Goal: Task Accomplishment & Management: Manage account settings

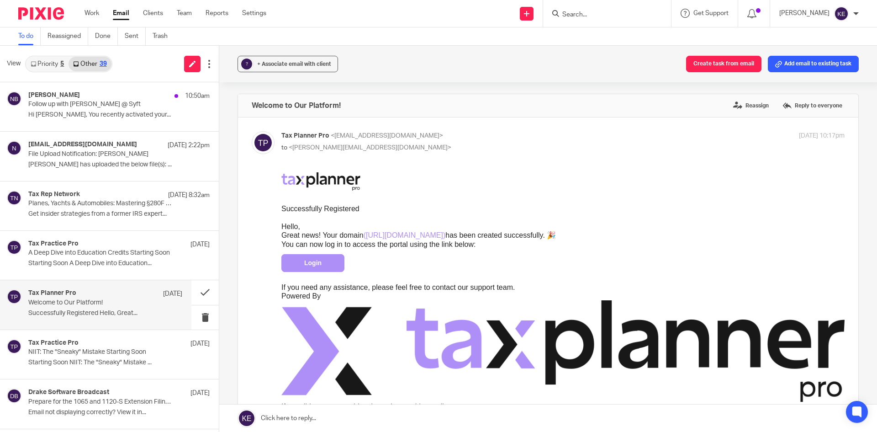
click at [118, 10] on link "Email" at bounding box center [121, 13] width 16 height 9
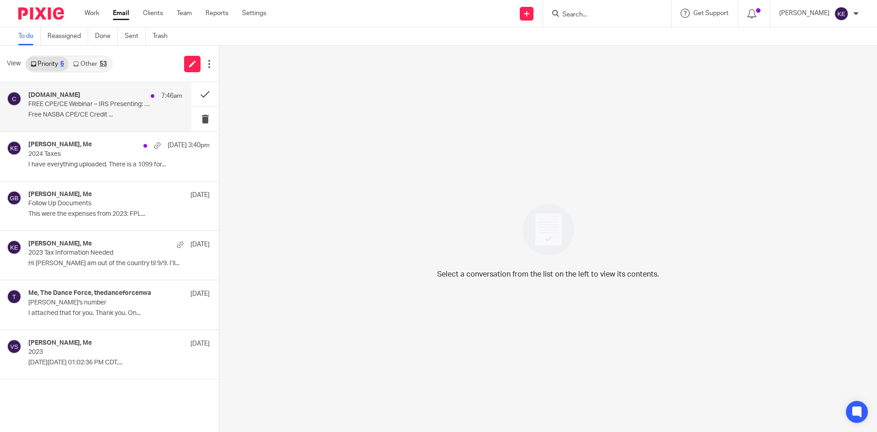
click at [57, 100] on div "[DOMAIN_NAME] 7:46am" at bounding box center [105, 95] width 154 height 9
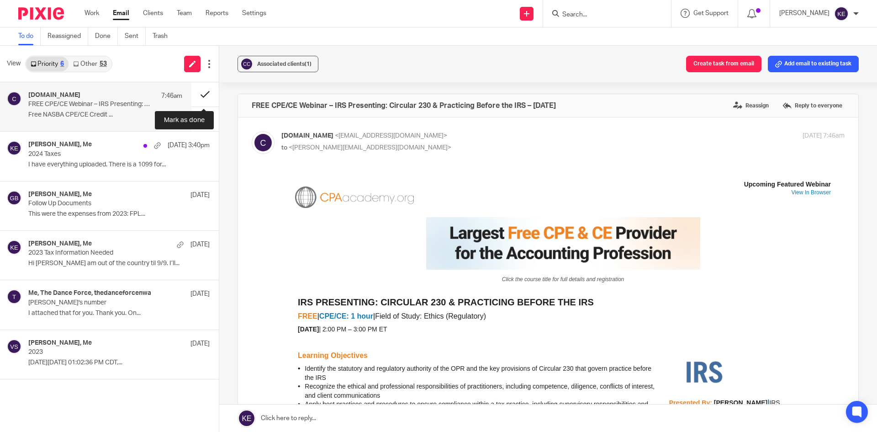
click at [200, 94] on button at bounding box center [204, 94] width 27 height 24
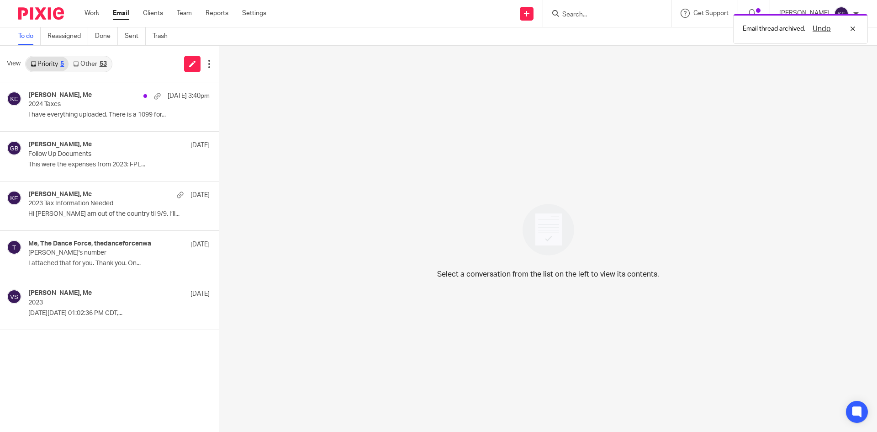
click at [101, 57] on link "Other 53" at bounding box center [90, 64] width 43 height 15
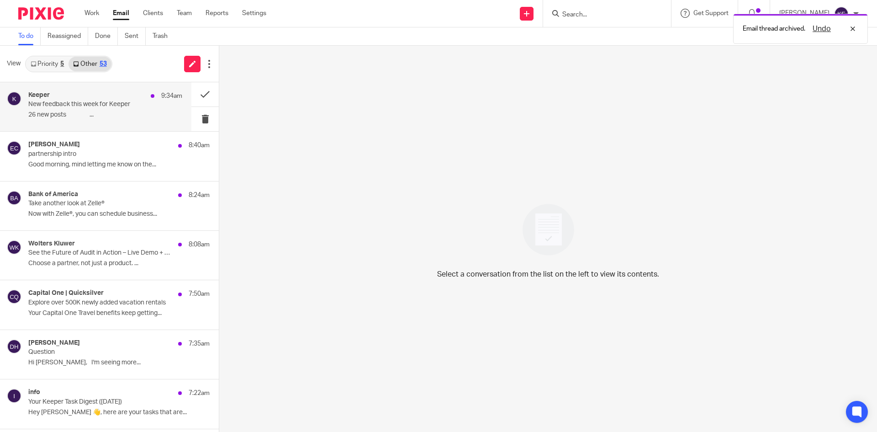
click at [79, 96] on div "Keeper 9:34am" at bounding box center [105, 95] width 154 height 9
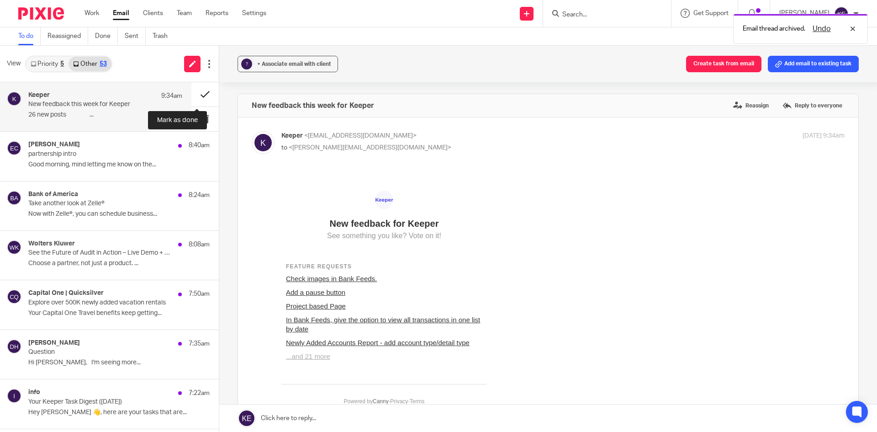
click at [197, 92] on button at bounding box center [204, 94] width 27 height 24
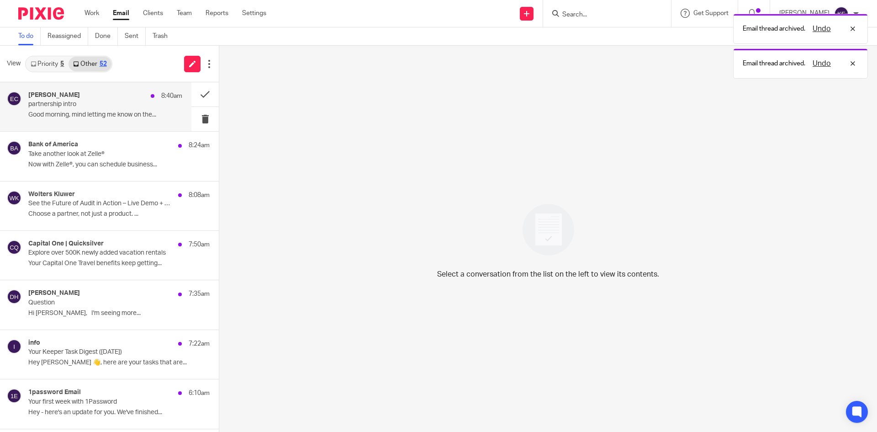
click at [116, 107] on p "partnership intro" at bounding box center [89, 105] width 123 height 8
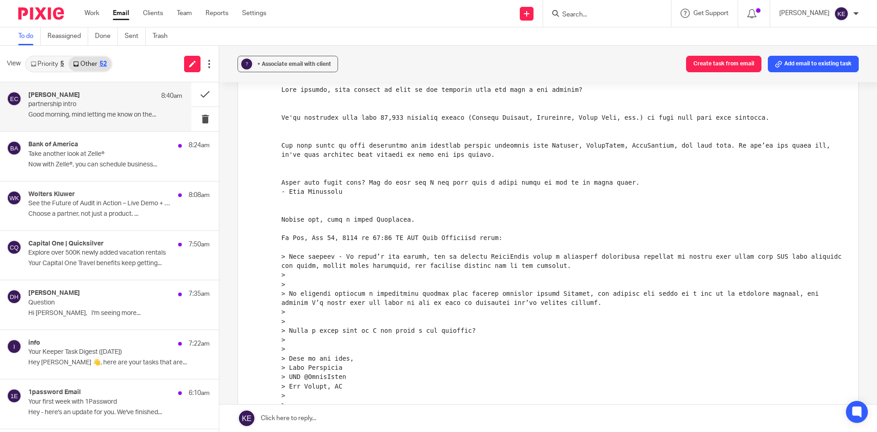
scroll to position [308, 0]
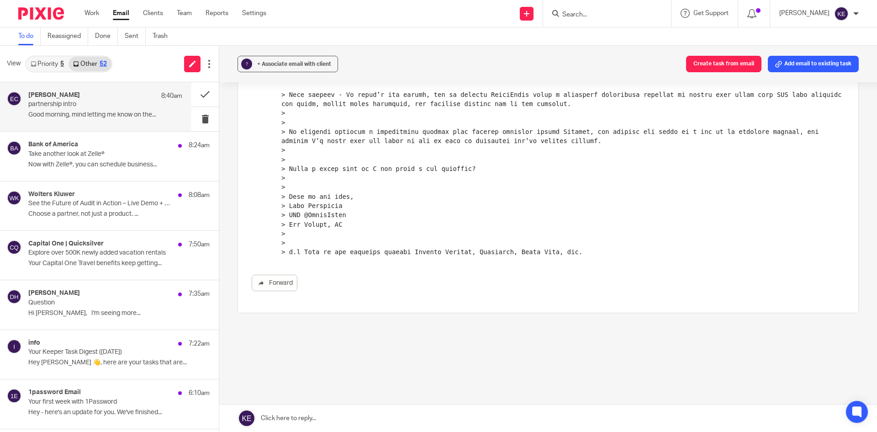
click at [291, 425] on link at bounding box center [548, 417] width 658 height 27
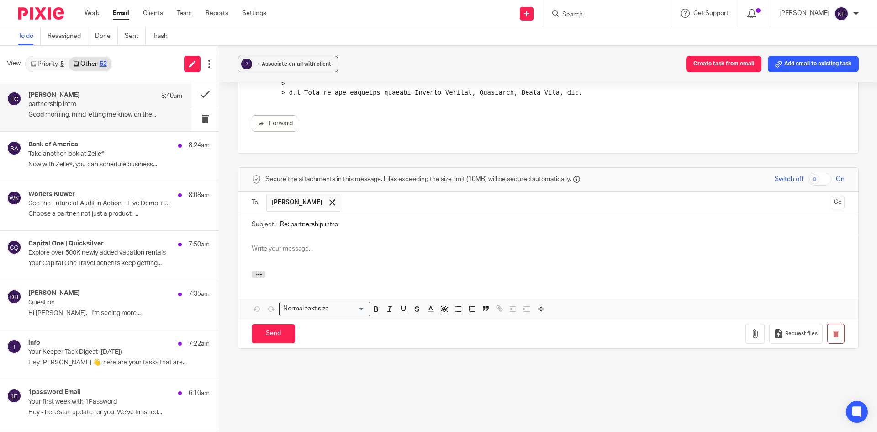
scroll to position [0, 0]
click at [266, 330] on input "Send" at bounding box center [273, 334] width 43 height 20
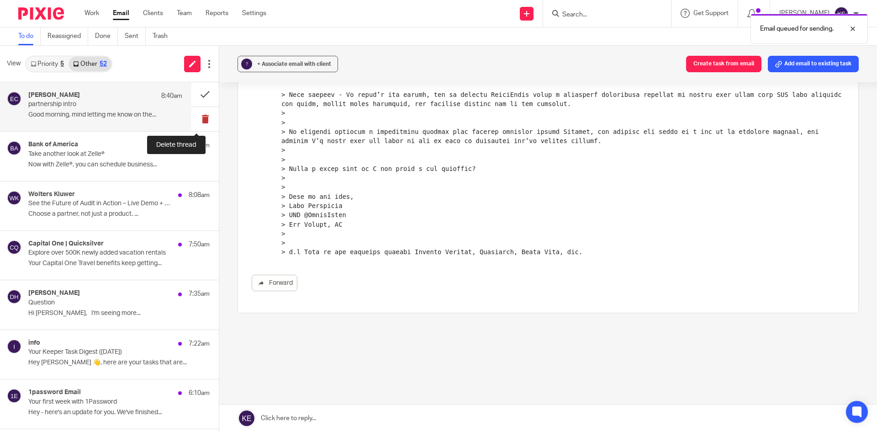
click at [191, 116] on button at bounding box center [204, 119] width 27 height 24
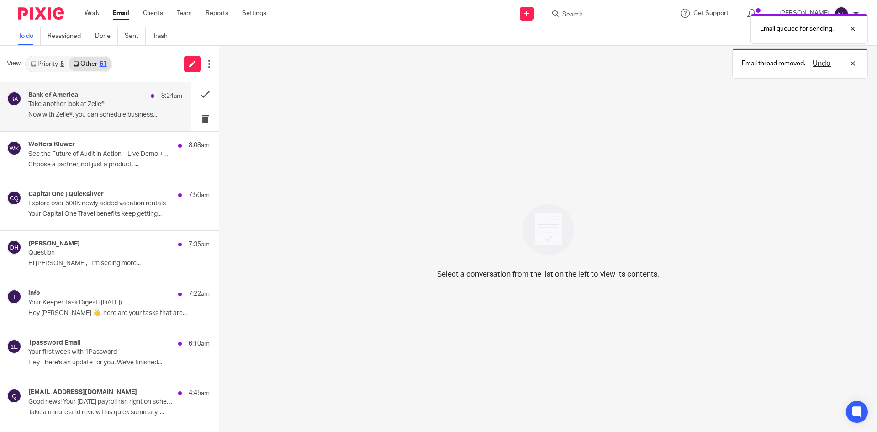
click at [118, 109] on div "Bank of America 8:24am Take another look at Zelle® Now with Zelle®, you can sch…" at bounding box center [105, 106] width 154 height 31
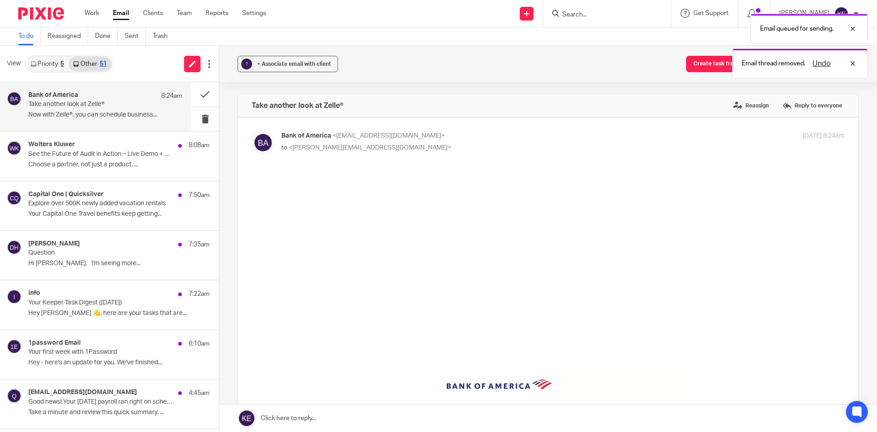
scroll to position [0, 0]
click at [192, 116] on button at bounding box center [204, 119] width 27 height 24
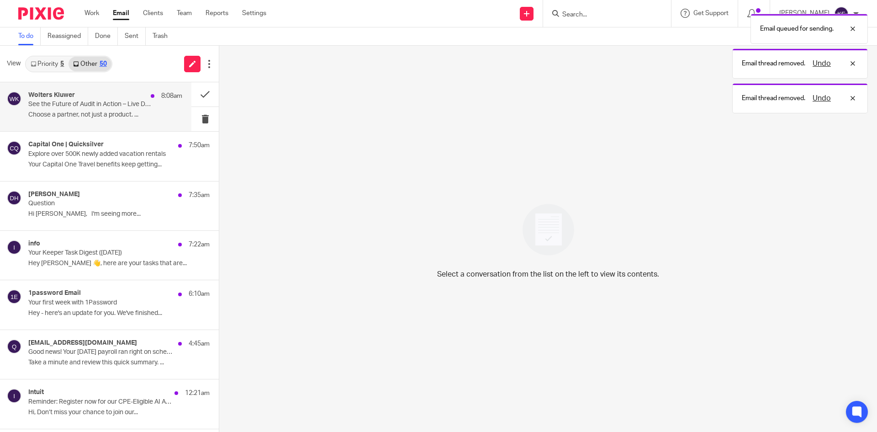
click at [106, 117] on p "Choose a partner, not just a product. ..." at bounding box center [105, 115] width 154 height 8
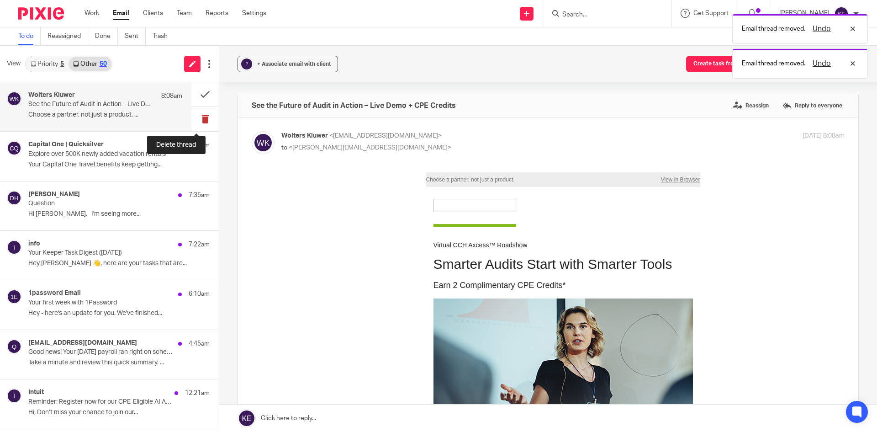
click at [198, 116] on button at bounding box center [204, 119] width 27 height 24
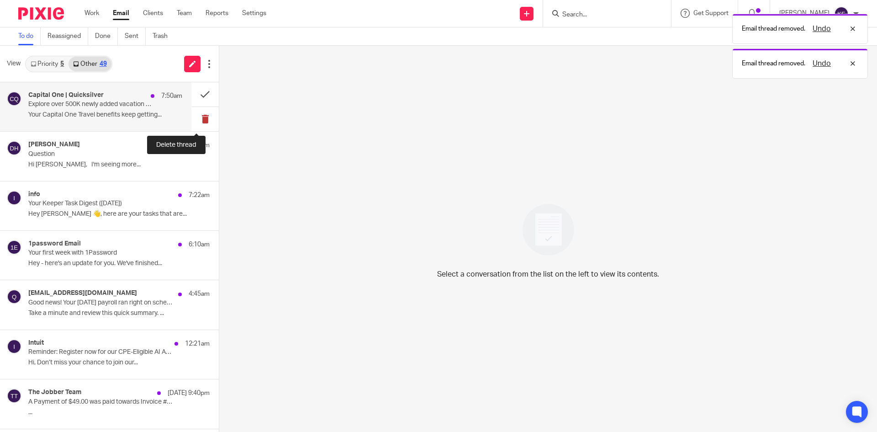
click at [195, 117] on button at bounding box center [204, 119] width 27 height 24
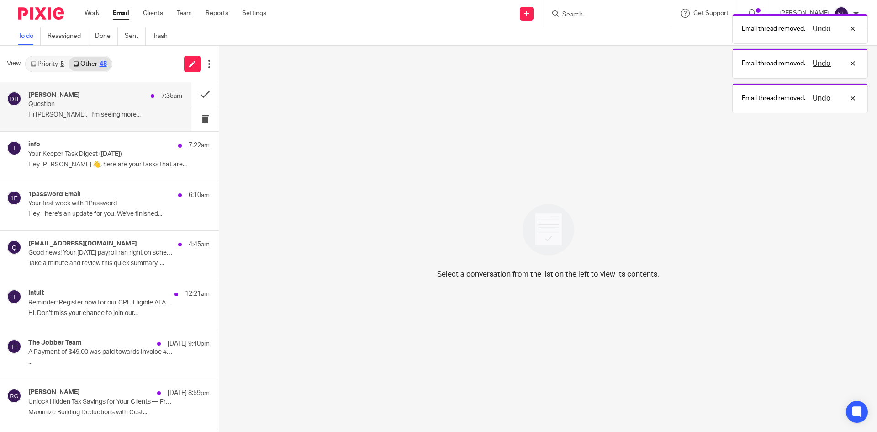
click at [128, 109] on div "David Hu 7:35am Question Hi Kimberly, I'm seeing more..." at bounding box center [105, 106] width 154 height 31
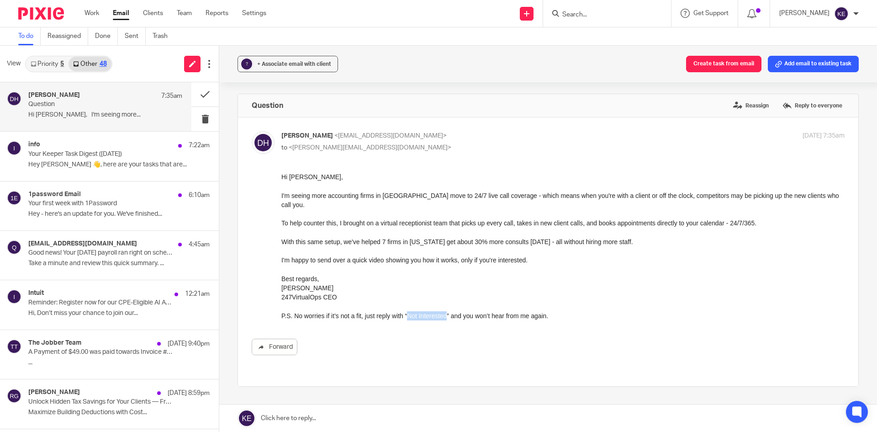
drag, startPoint x: 447, startPoint y: 316, endPoint x: 408, endPoint y: 316, distance: 39.3
click at [408, 316] on div "P.S. No worries if it’s not a fit, just reply with “Not Interested” and you won…" at bounding box center [564, 315] width 564 height 9
copy div "Not Interested"
click at [268, 416] on link at bounding box center [548, 417] width 658 height 27
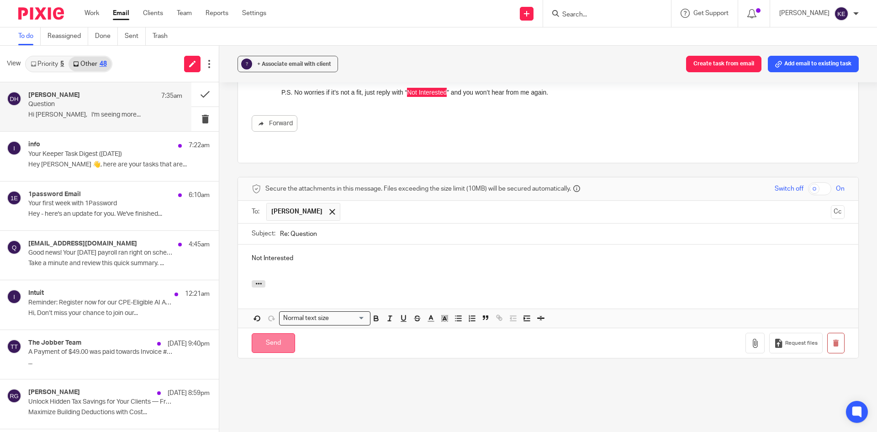
click at [266, 333] on input "Send" at bounding box center [273, 343] width 43 height 20
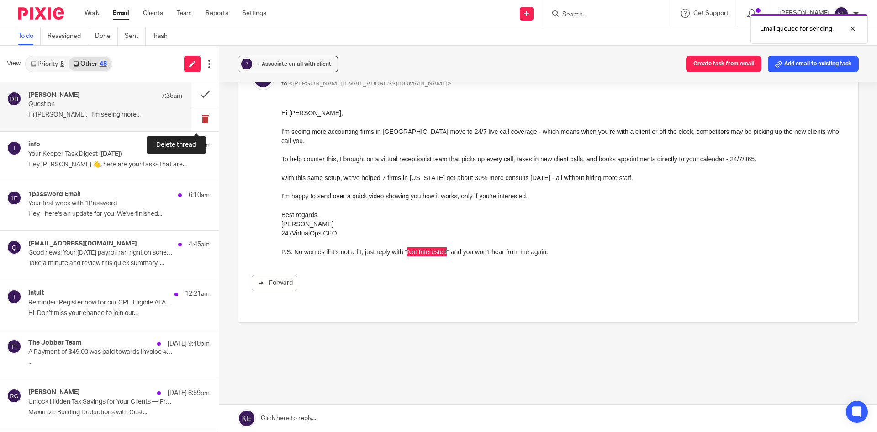
click at [197, 115] on button at bounding box center [204, 119] width 27 height 24
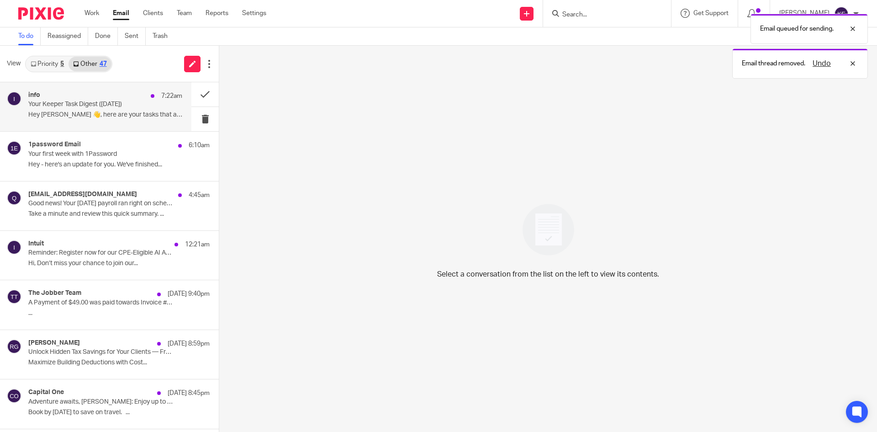
click at [103, 115] on p "Hey Kimberly 👋, here are your tasks that are..." at bounding box center [105, 115] width 154 height 8
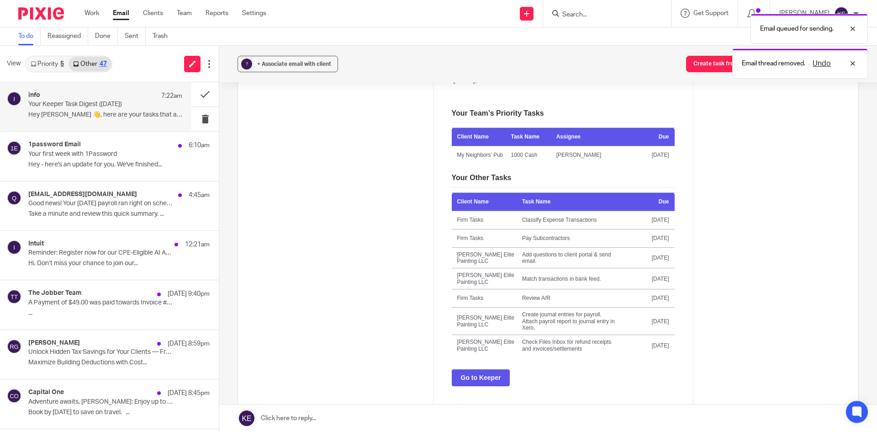
scroll to position [183, 0]
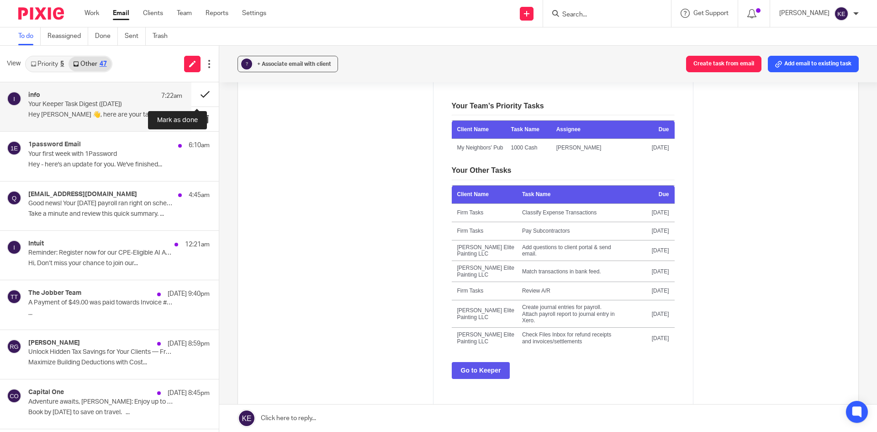
click at [199, 95] on button at bounding box center [204, 94] width 27 height 24
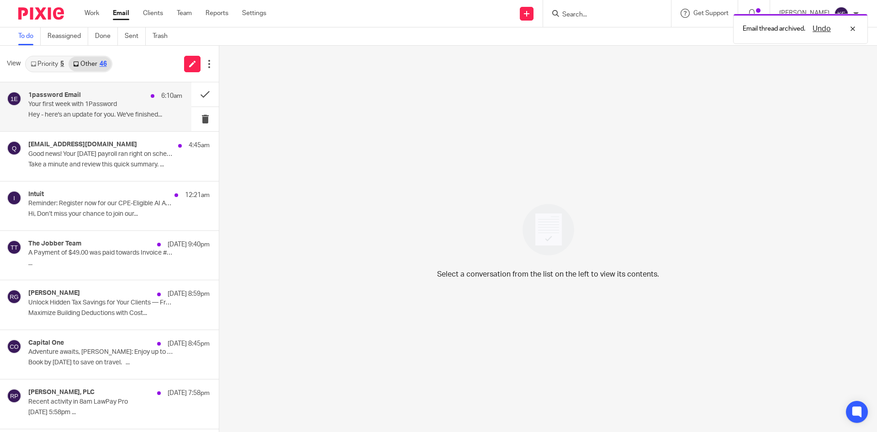
click at [151, 101] on div "1password Email 6:10am Your first week with 1Password Hey - here's an update fo…" at bounding box center [105, 106] width 154 height 31
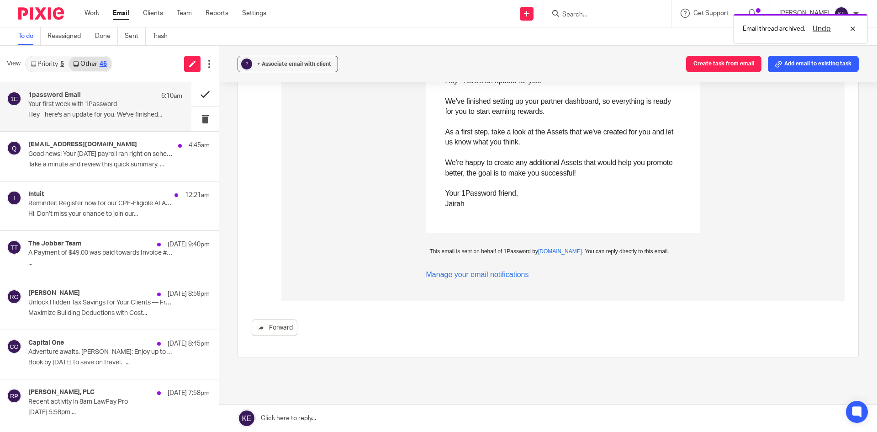
scroll to position [0, 0]
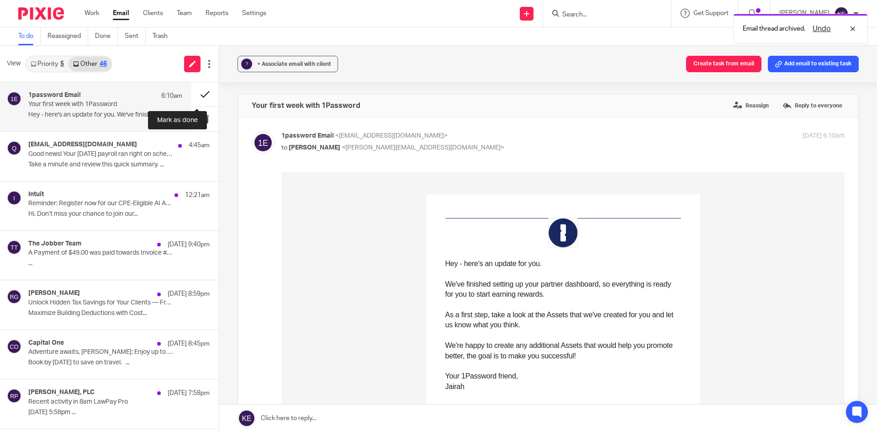
click at [197, 92] on button at bounding box center [204, 94] width 27 height 24
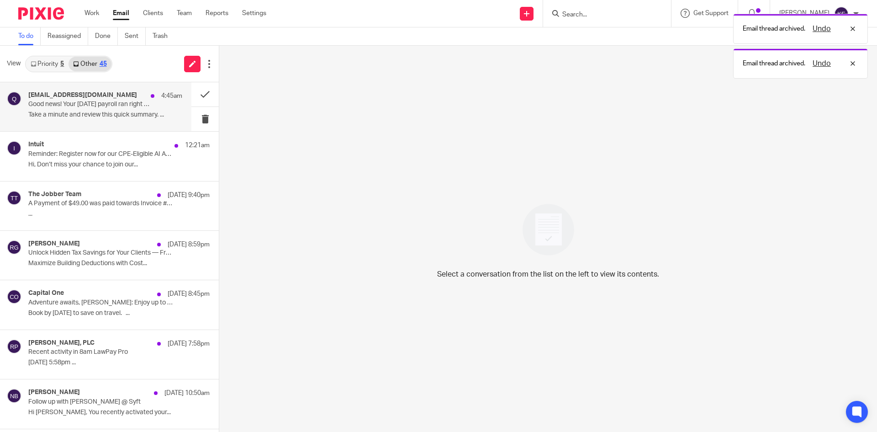
click at [146, 99] on div "4:45am" at bounding box center [164, 95] width 36 height 9
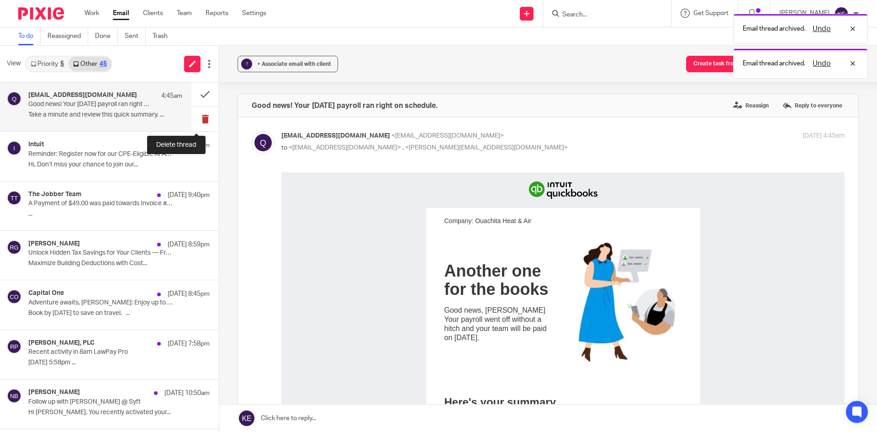
click at [198, 115] on button at bounding box center [204, 119] width 27 height 24
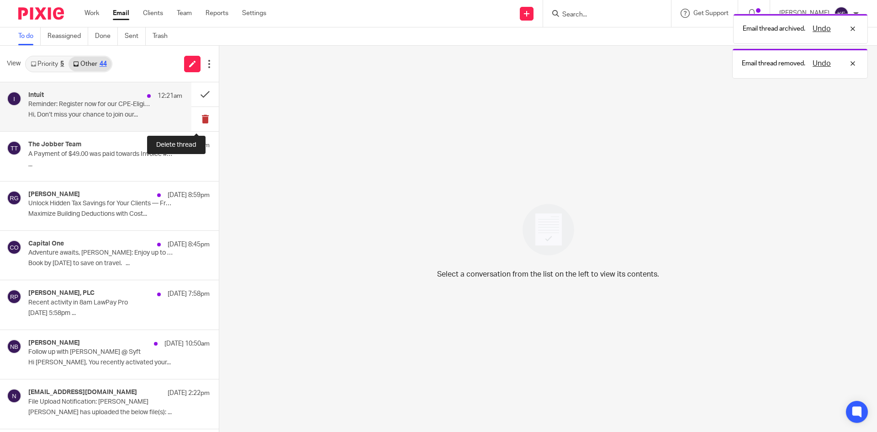
click at [197, 115] on button at bounding box center [204, 119] width 27 height 24
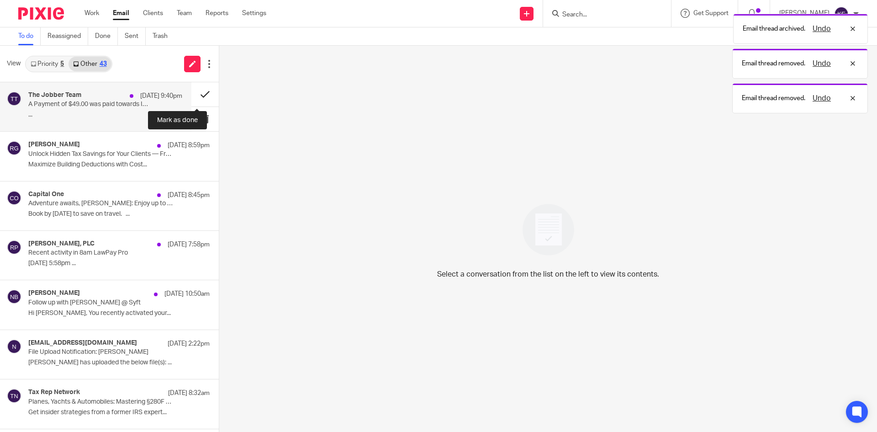
click at [197, 96] on button at bounding box center [204, 94] width 27 height 24
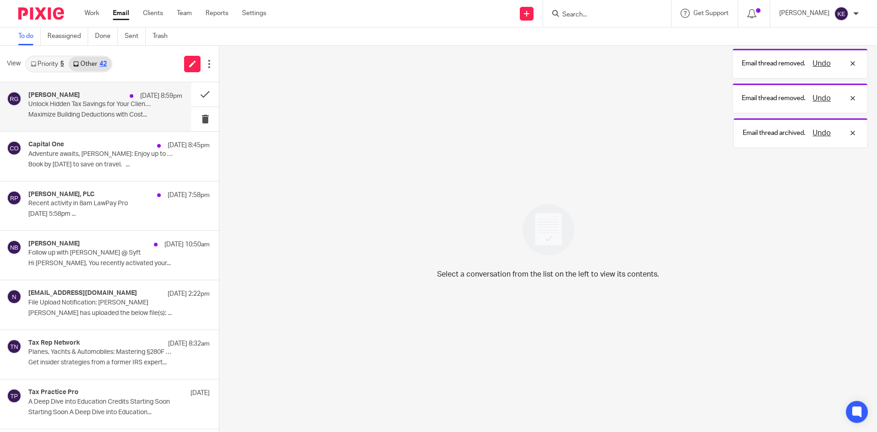
click at [128, 103] on p "Unlock Hidden Tax Savings for Your Clients — Free 2-CPE Webinar Sept. 25" at bounding box center [89, 105] width 123 height 8
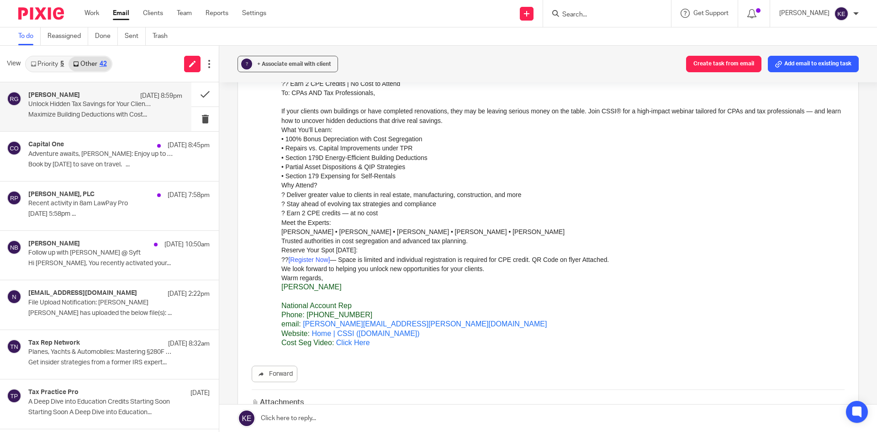
scroll to position [111, 0]
click at [197, 121] on button at bounding box center [204, 119] width 27 height 24
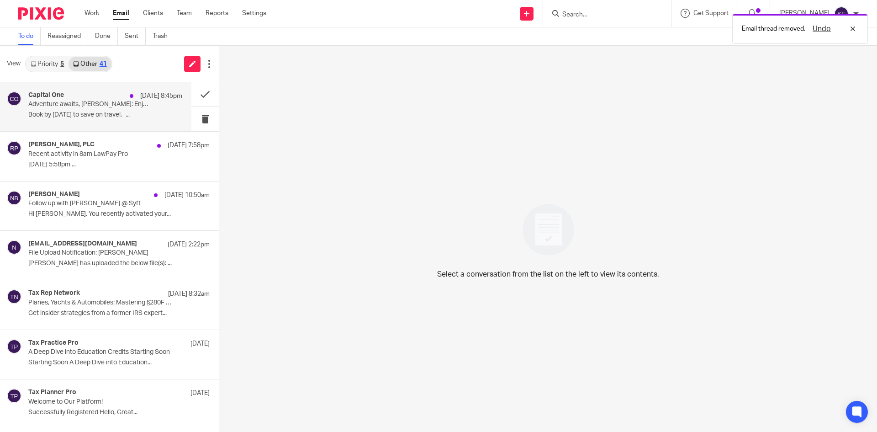
click at [123, 118] on p "Book by December 31, 2025 to save on travel. ͏..." at bounding box center [105, 115] width 154 height 8
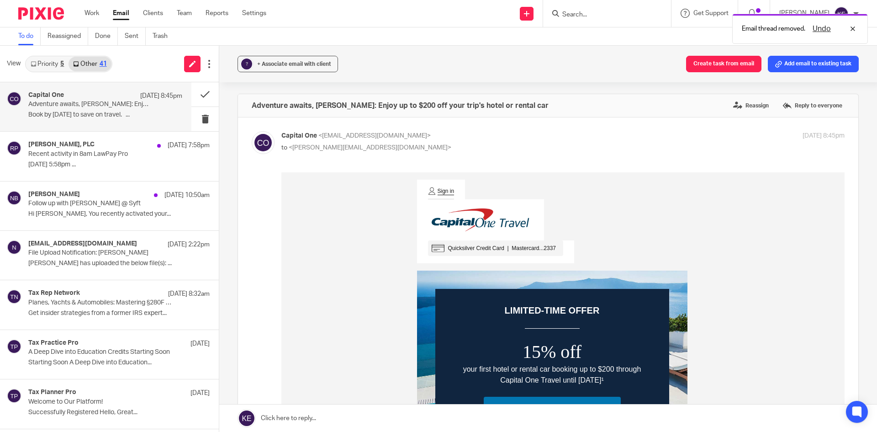
scroll to position [0, 0]
click at [197, 115] on button at bounding box center [204, 119] width 27 height 24
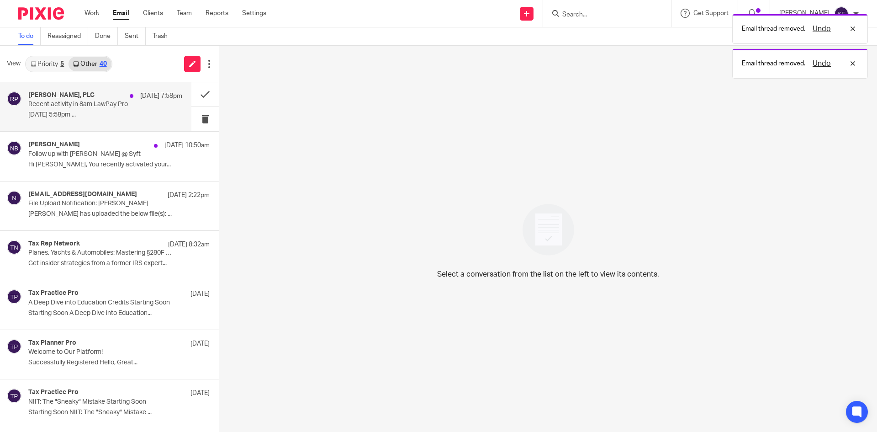
click at [138, 116] on p "September 16, 2025 5:58pm ..." at bounding box center [105, 115] width 154 height 8
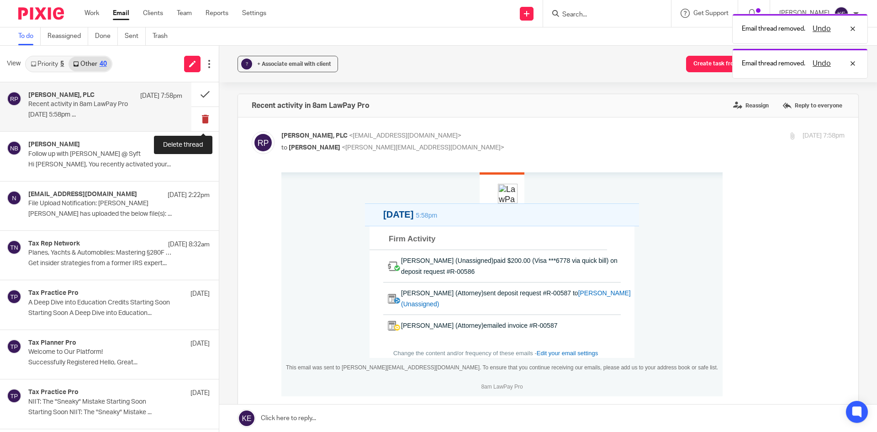
click at [204, 114] on button at bounding box center [204, 119] width 27 height 24
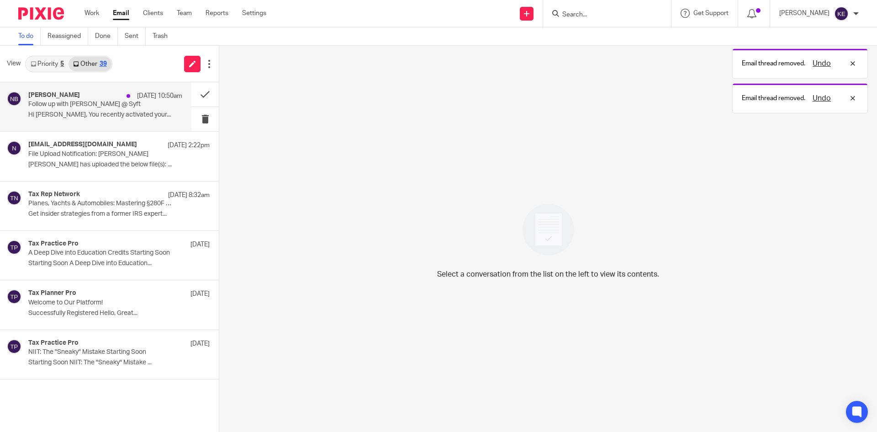
click at [129, 115] on p "Hi Kimberly, You recently activated your..." at bounding box center [105, 115] width 154 height 8
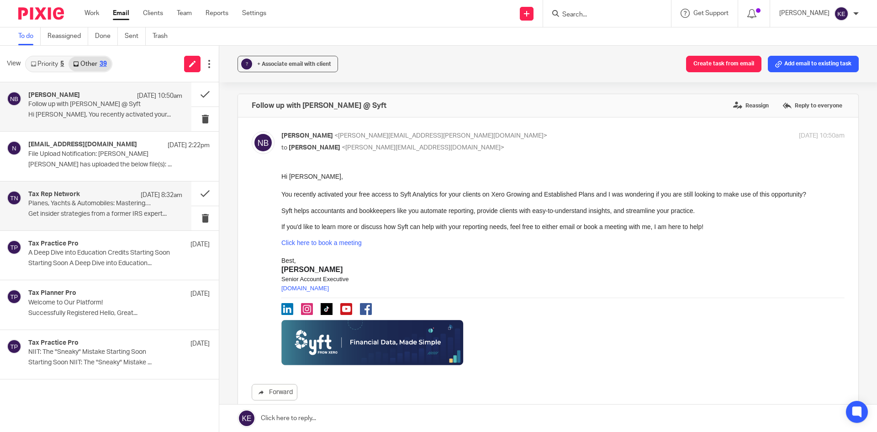
click at [102, 207] on p "Planes, Yachts & Automobiles: Mastering §280F Write-Offs" at bounding box center [89, 204] width 123 height 8
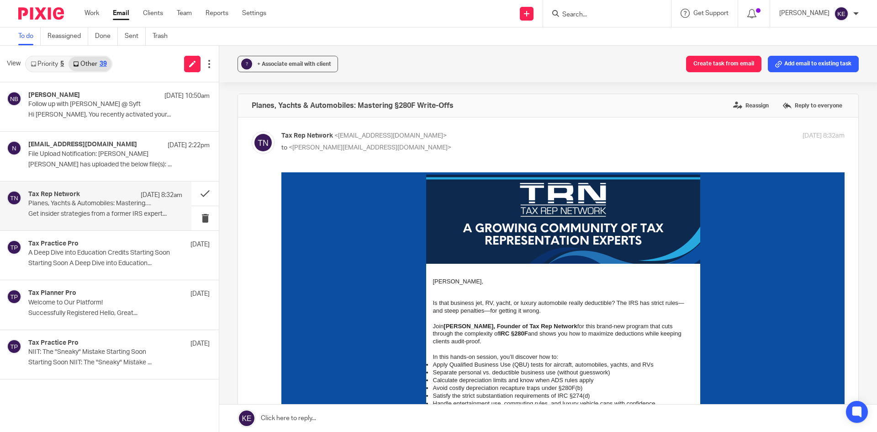
click at [57, 64] on link "Priority 5" at bounding box center [47, 64] width 43 height 15
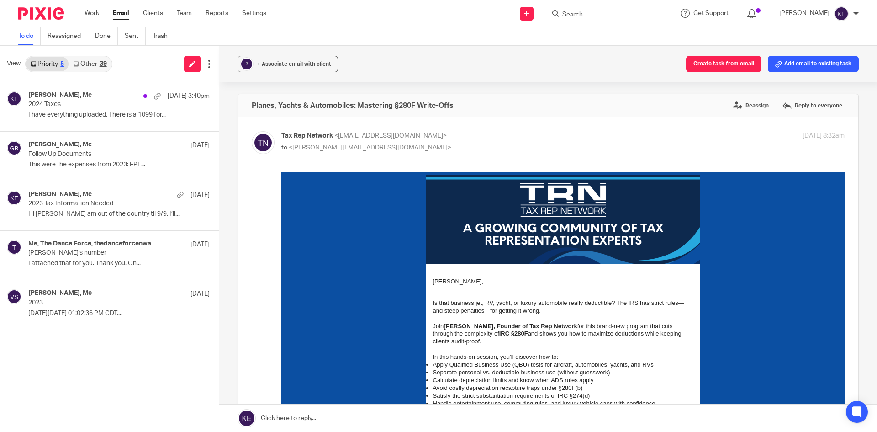
click at [122, 10] on link "Email" at bounding box center [121, 13] width 16 height 9
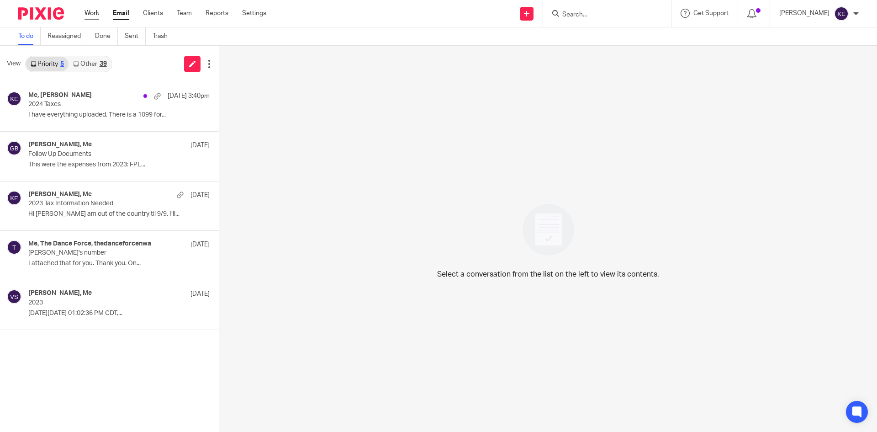
click at [94, 12] on link "Work" at bounding box center [92, 13] width 15 height 9
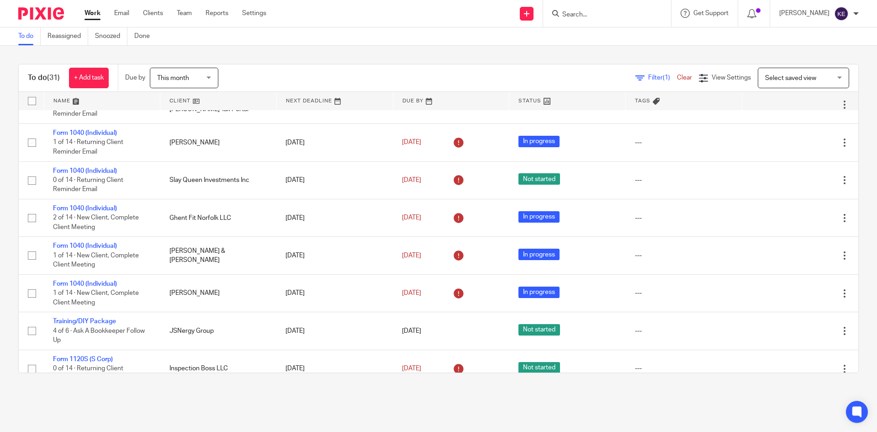
scroll to position [900, 0]
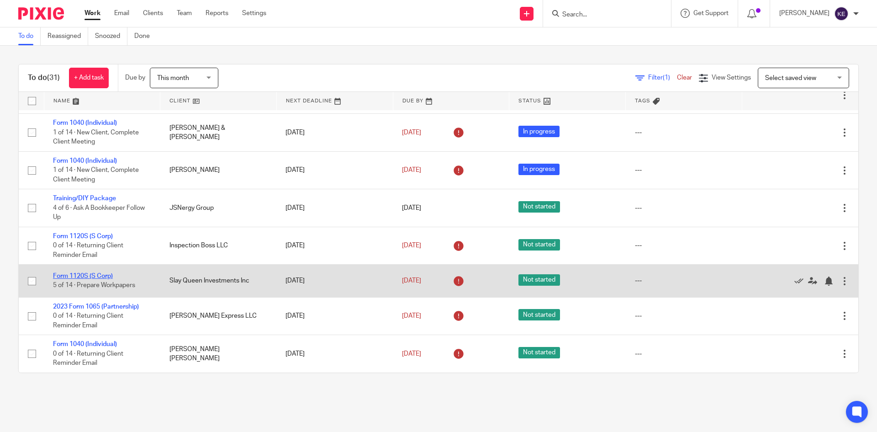
click at [85, 276] on link "Form 1120S (S Corp)" at bounding box center [83, 276] width 60 height 6
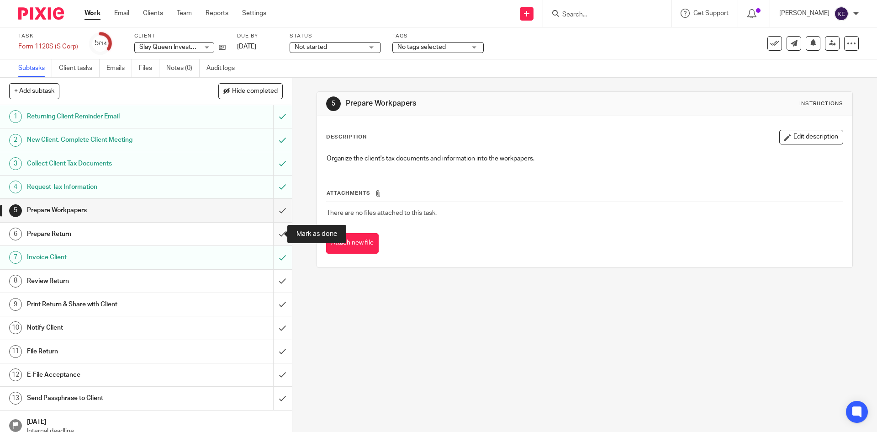
click at [275, 229] on input "submit" at bounding box center [146, 234] width 292 height 23
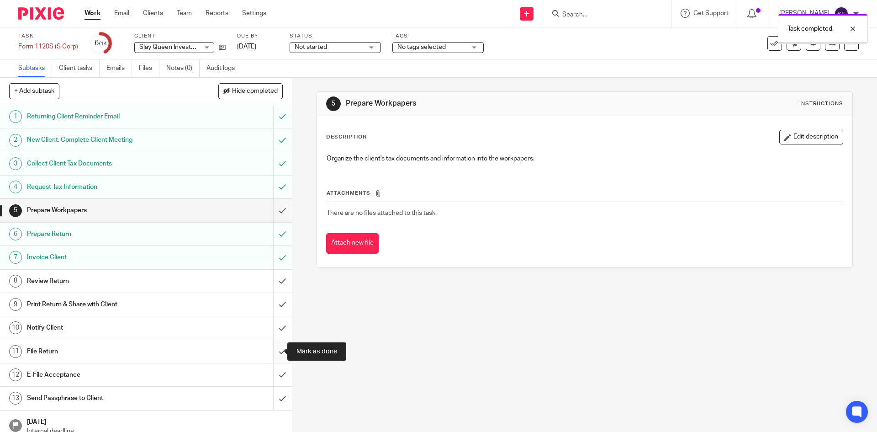
click at [271, 351] on input "submit" at bounding box center [146, 351] width 292 height 23
click at [273, 370] on input "submit" at bounding box center [146, 374] width 292 height 23
click at [771, 44] on icon at bounding box center [775, 43] width 9 height 9
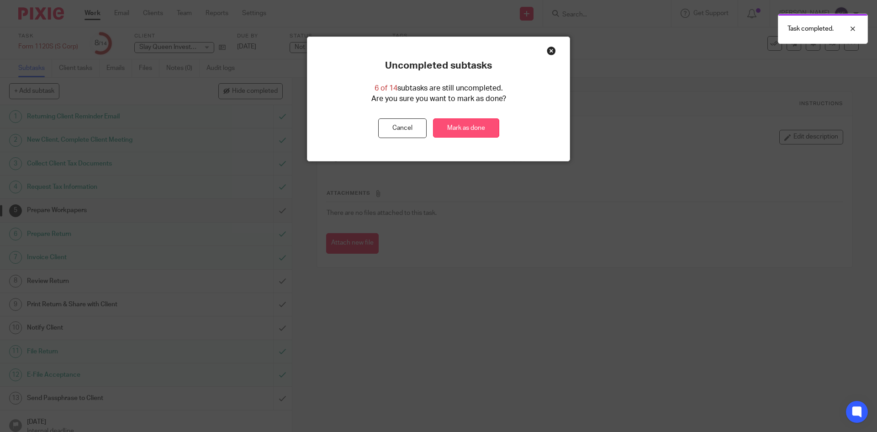
click at [478, 126] on link "Mark as done" at bounding box center [466, 128] width 66 height 20
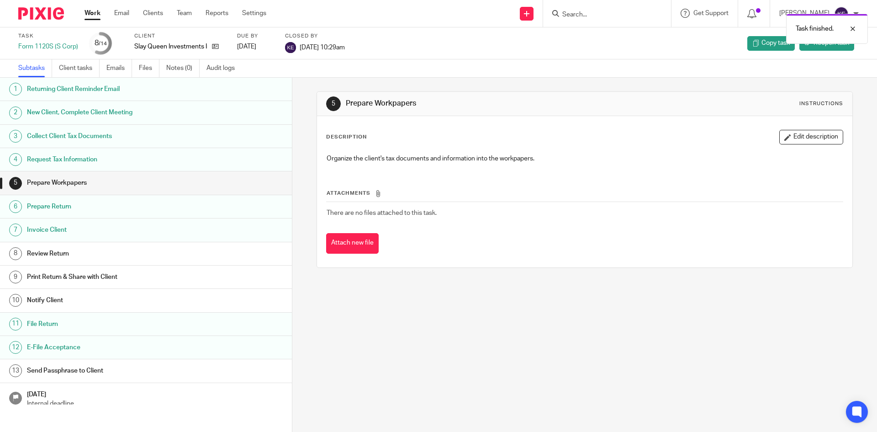
click at [85, 11] on link "Work" at bounding box center [93, 13] width 16 height 9
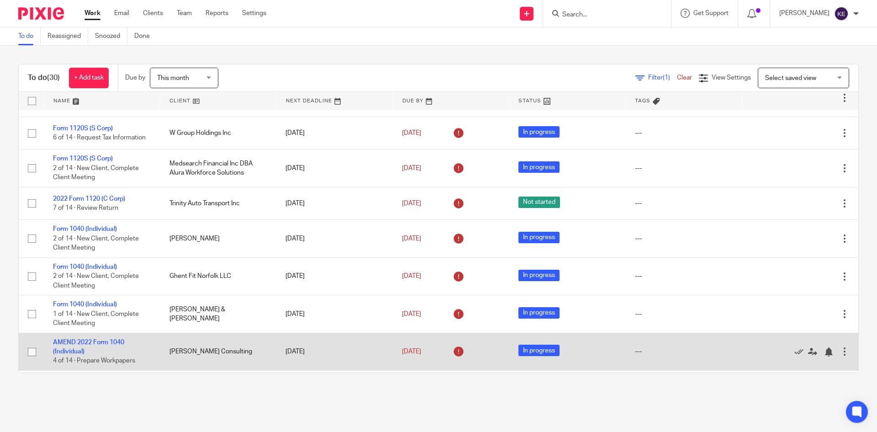
scroll to position [91, 0]
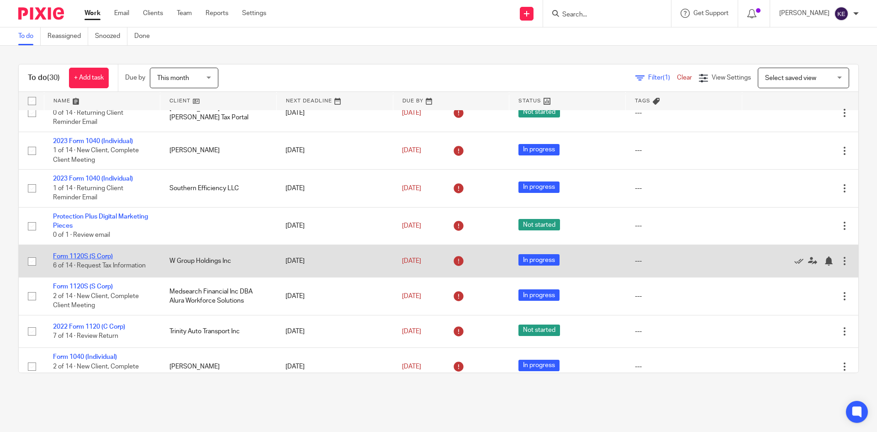
click at [83, 254] on link "Form 1120S (S Corp)" at bounding box center [83, 256] width 60 height 6
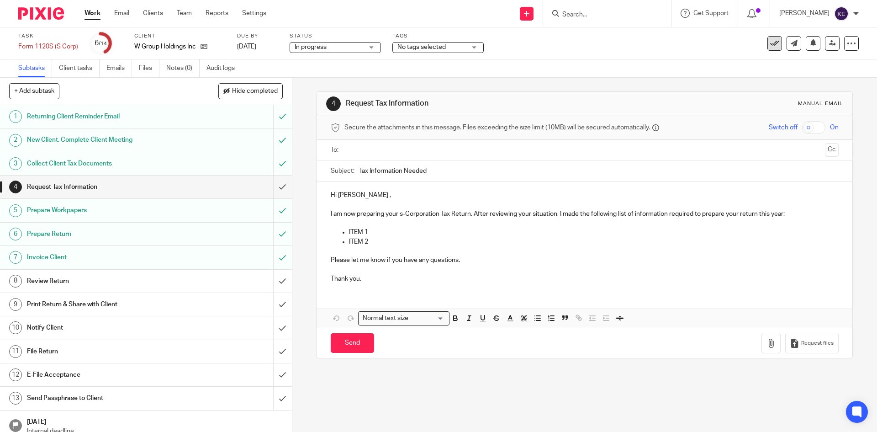
click at [773, 40] on button at bounding box center [775, 43] width 15 height 15
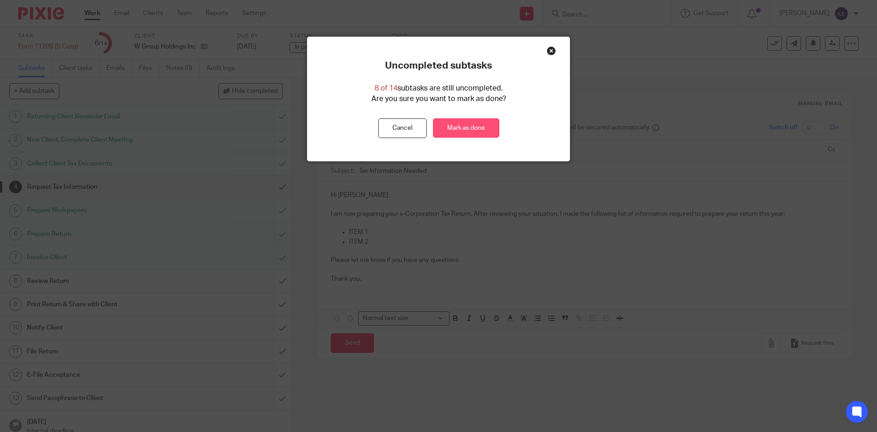
click at [479, 124] on link "Mark as done" at bounding box center [466, 128] width 66 height 20
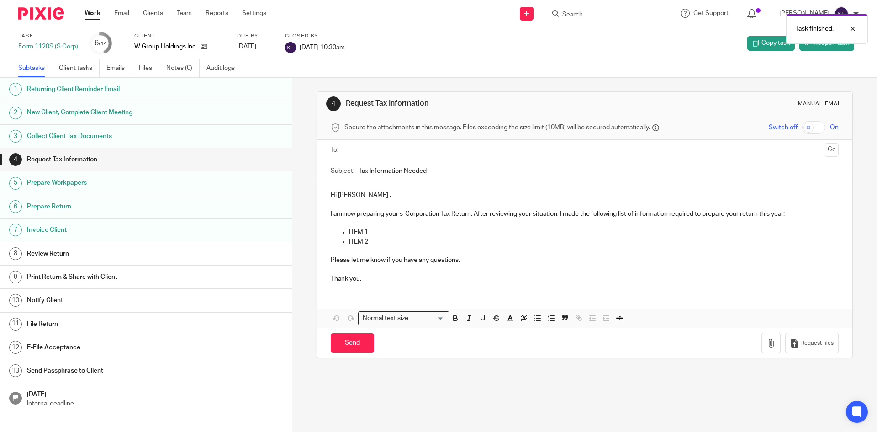
click at [93, 15] on link "Work" at bounding box center [93, 13] width 16 height 9
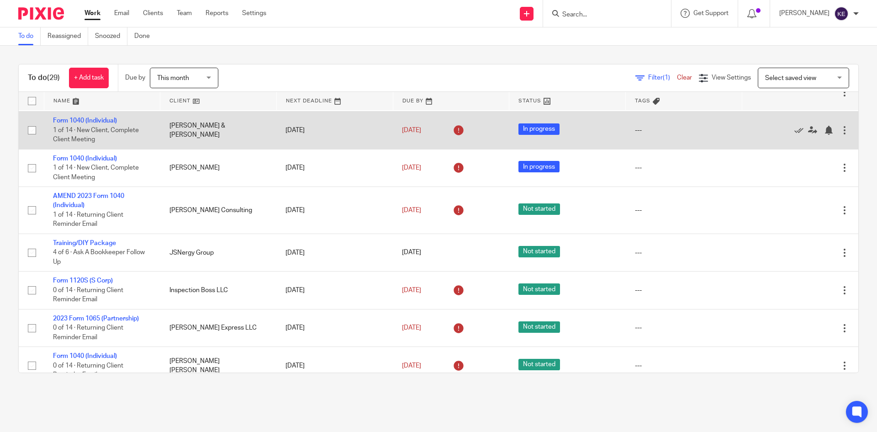
scroll to position [835, 0]
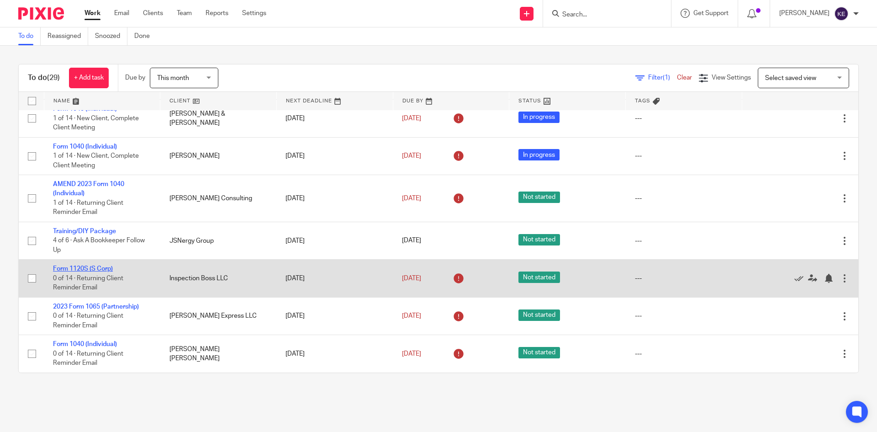
click at [99, 269] on link "Form 1120S (S Corp)" at bounding box center [83, 269] width 60 height 6
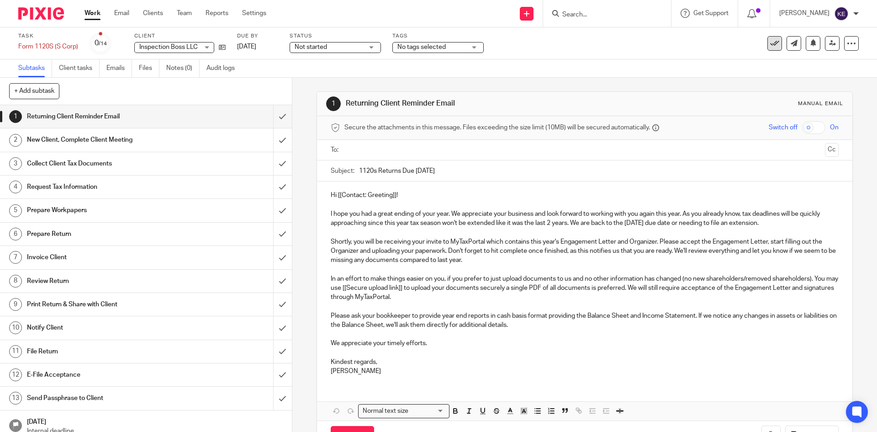
click at [771, 44] on icon at bounding box center [775, 43] width 9 height 9
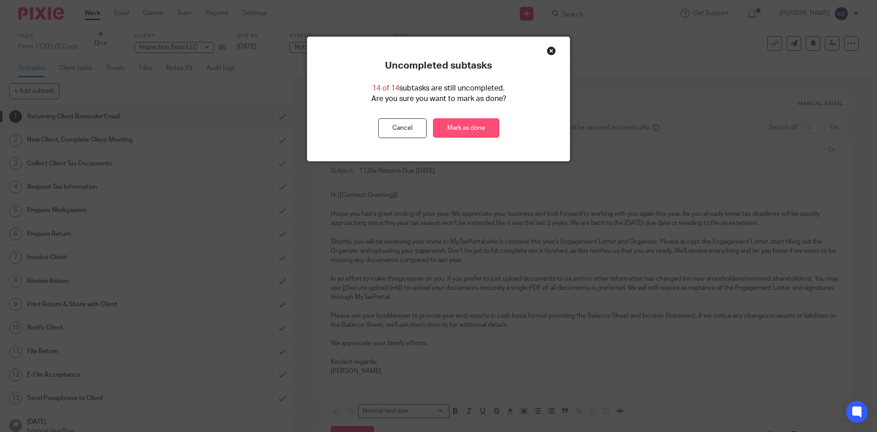
click at [476, 128] on link "Mark as done" at bounding box center [466, 128] width 66 height 20
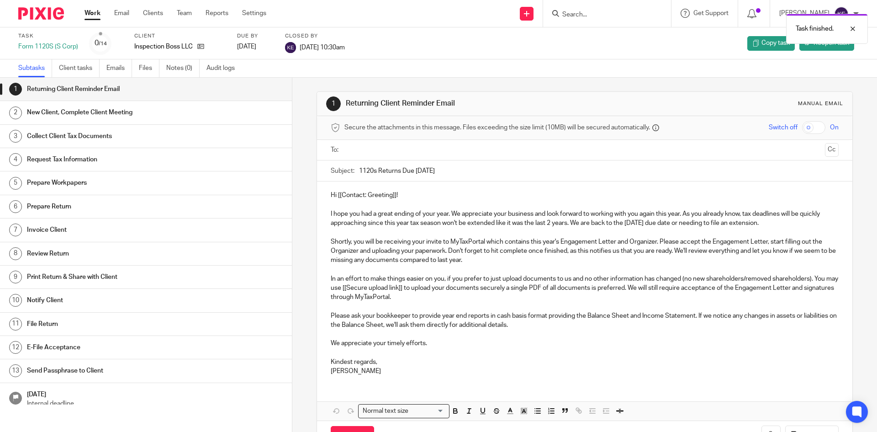
click at [90, 13] on link "Work" at bounding box center [93, 13] width 16 height 9
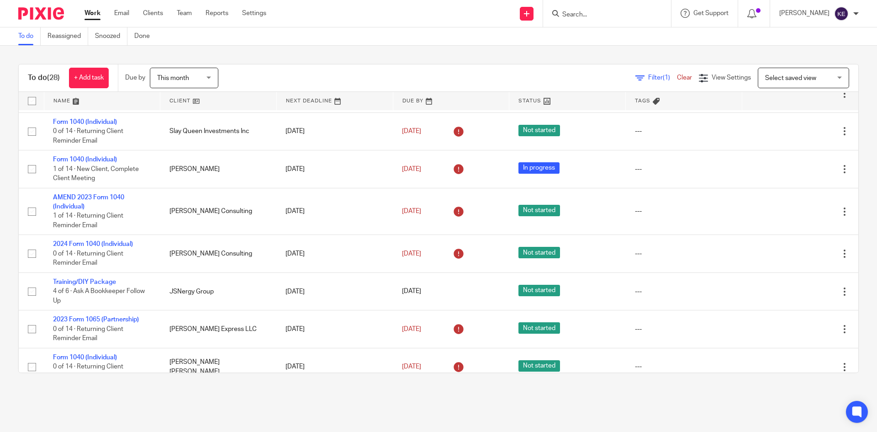
scroll to position [797, 0]
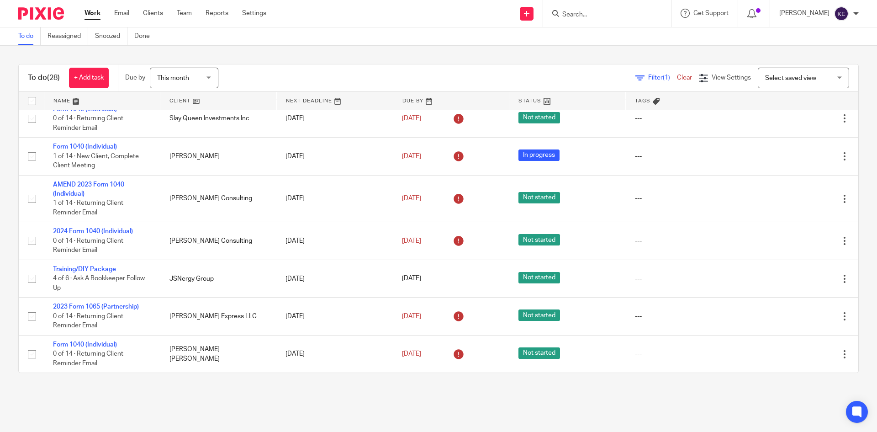
click at [186, 74] on span "This month" at bounding box center [181, 77] width 48 height 19
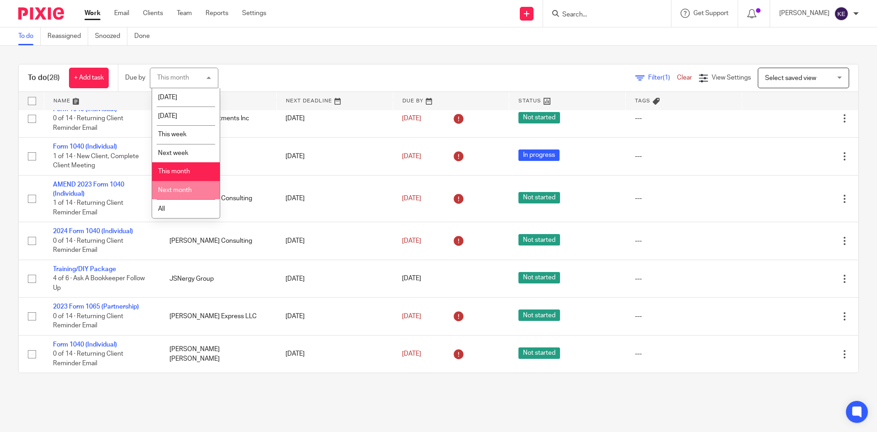
click at [171, 186] on li "Next month" at bounding box center [186, 190] width 68 height 19
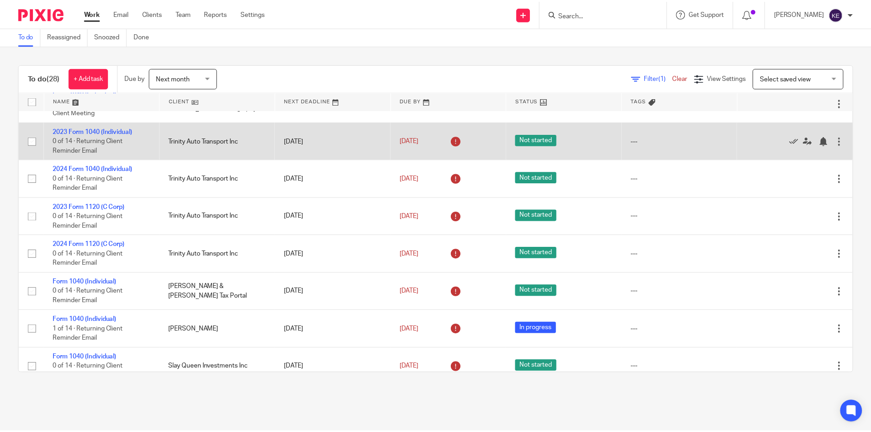
scroll to position [797, 0]
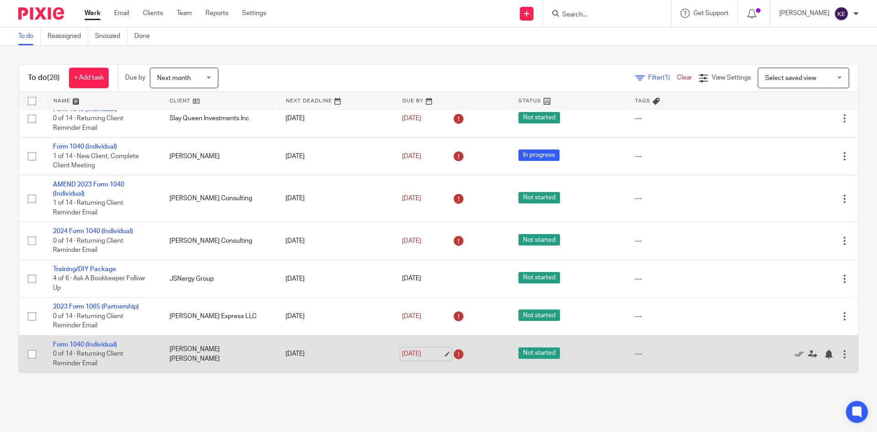
click at [429, 356] on link "[DATE]" at bounding box center [422, 354] width 41 height 10
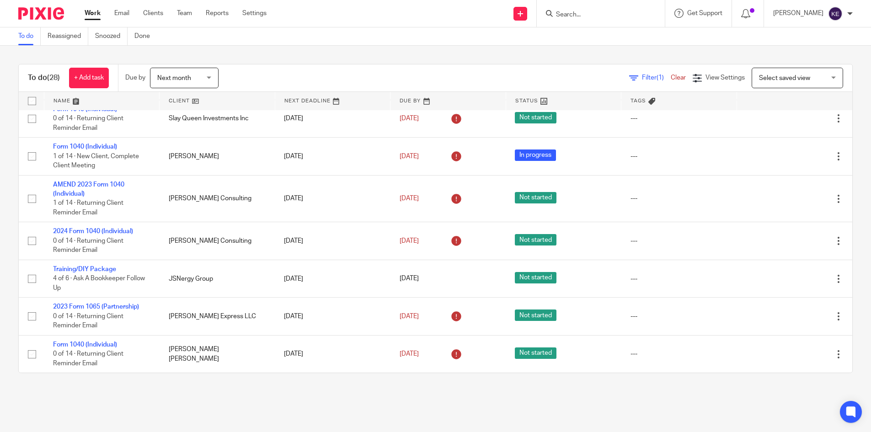
scroll to position [0, 0]
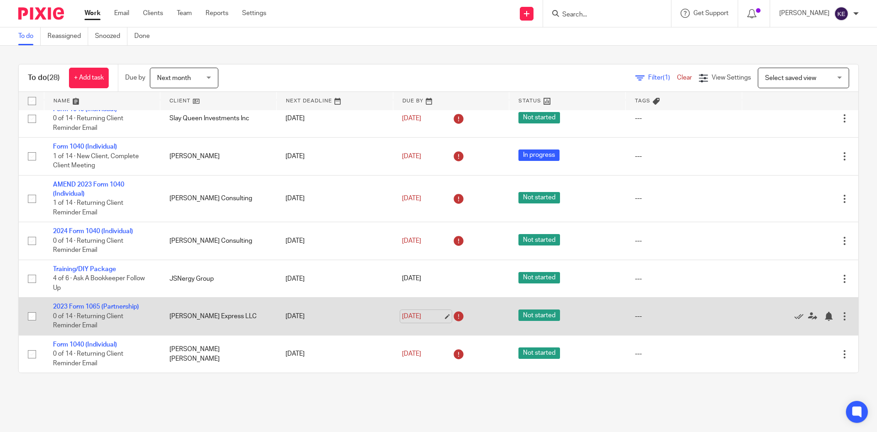
click at [430, 315] on link "Mar 15, 2026" at bounding box center [422, 317] width 41 height 10
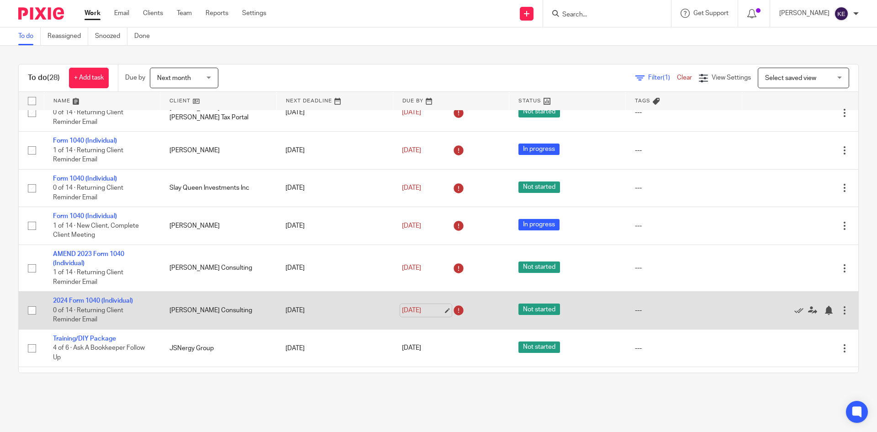
scroll to position [705, 0]
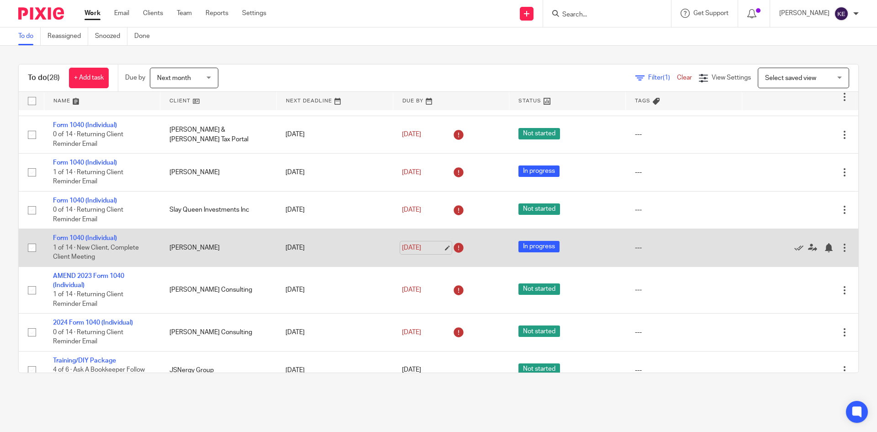
click at [422, 247] on link "[DATE]" at bounding box center [422, 248] width 41 height 10
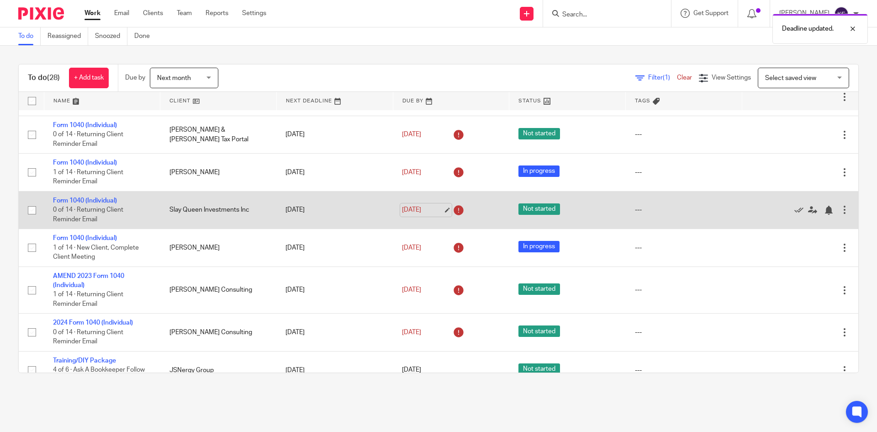
click at [438, 210] on link "[DATE]" at bounding box center [422, 210] width 41 height 10
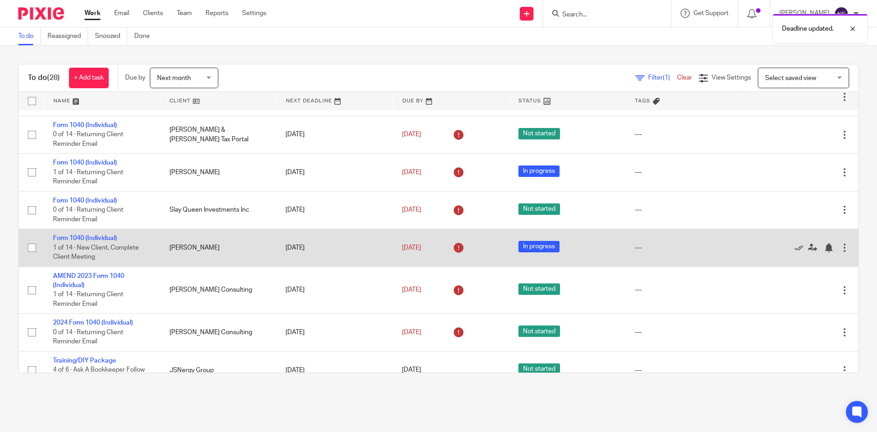
scroll to position [659, 0]
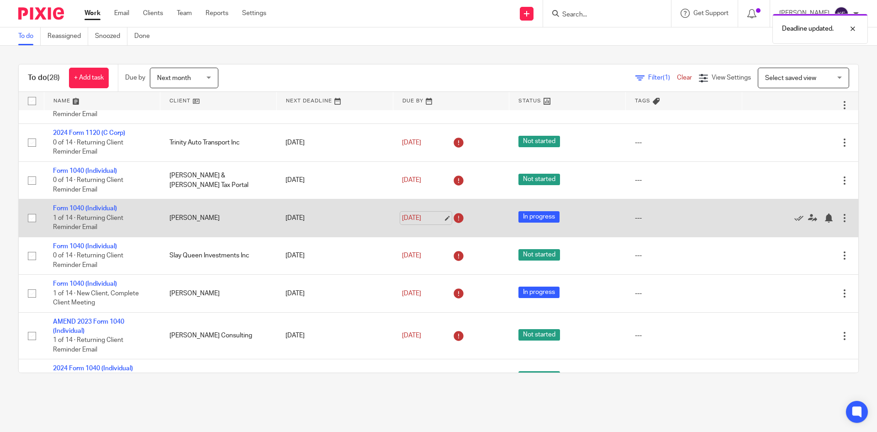
click at [435, 218] on link "[DATE]" at bounding box center [422, 218] width 41 height 10
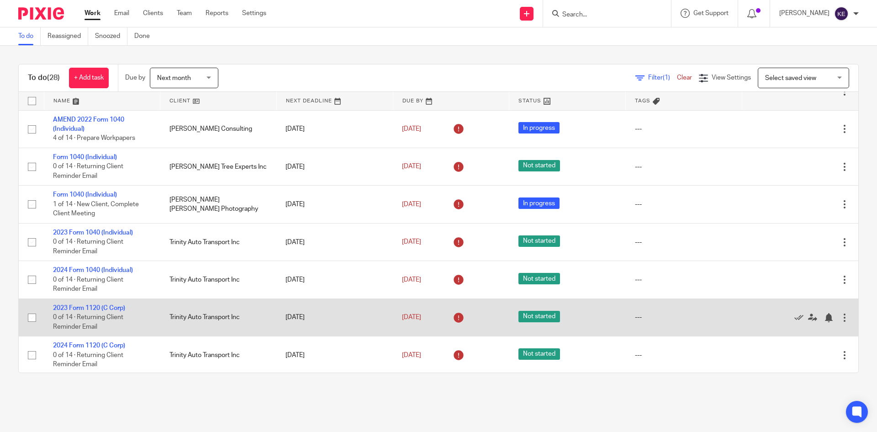
scroll to position [431, 0]
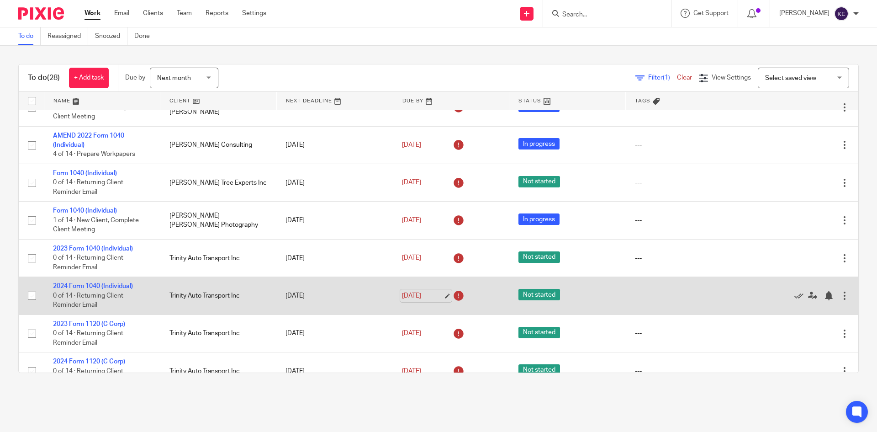
click at [434, 294] on link "[DATE]" at bounding box center [422, 296] width 41 height 10
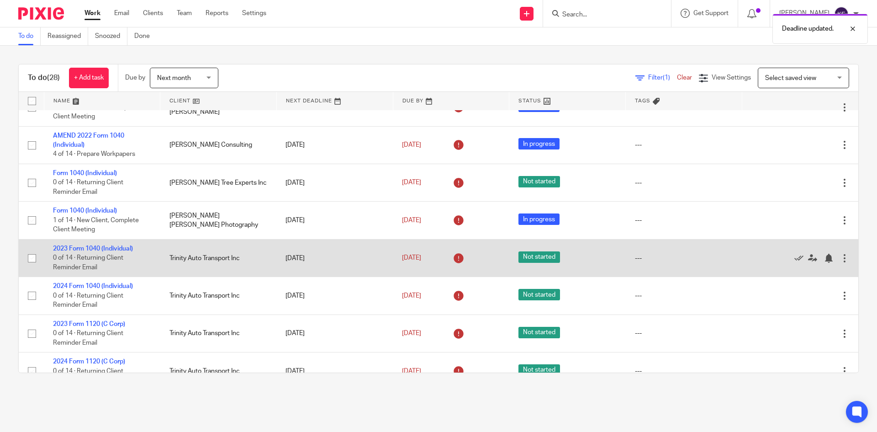
scroll to position [385, 0]
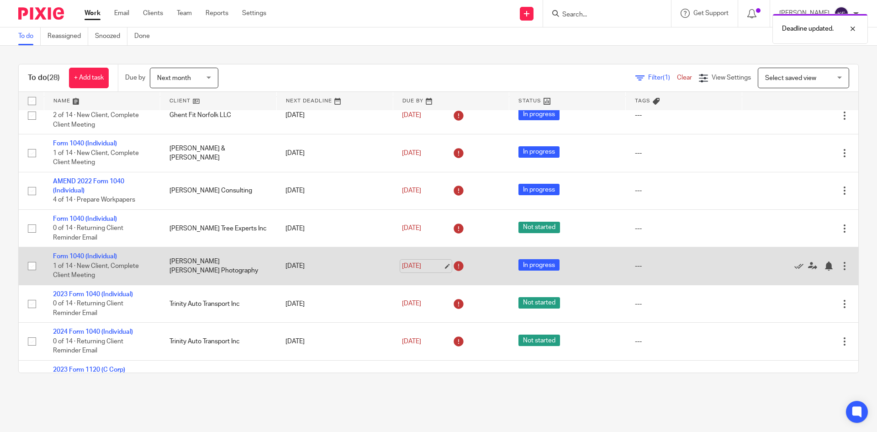
click at [429, 263] on link "[DATE]" at bounding box center [422, 266] width 41 height 10
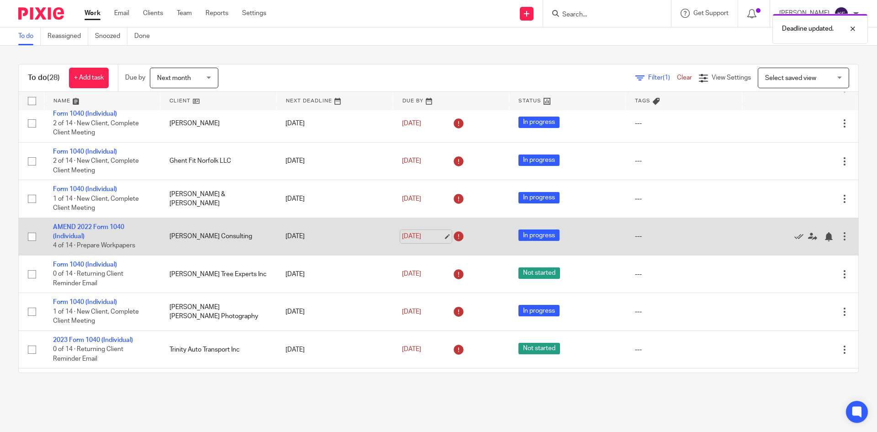
scroll to position [294, 0]
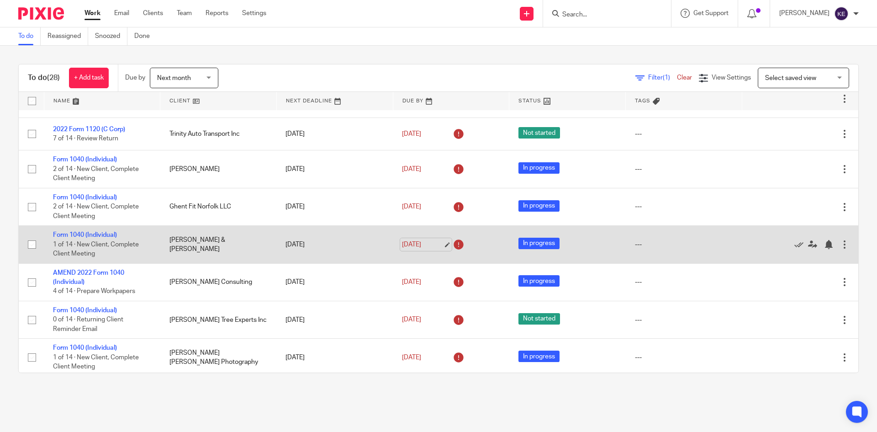
click at [418, 241] on link "[DATE]" at bounding box center [422, 245] width 41 height 10
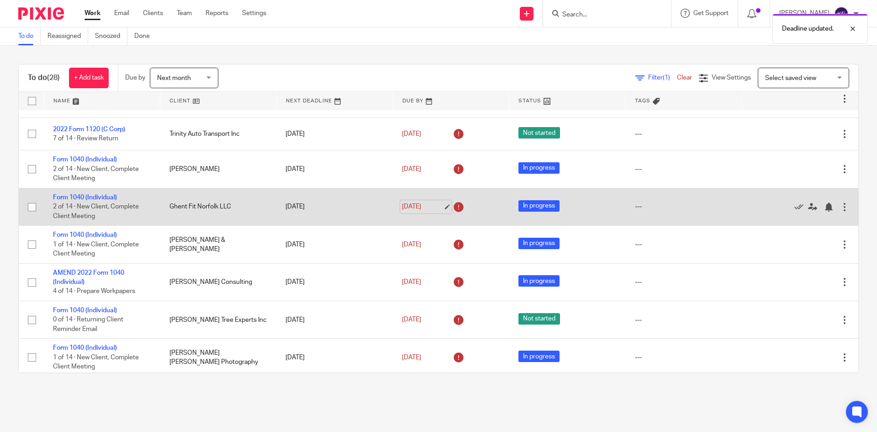
click at [413, 207] on link "[DATE]" at bounding box center [422, 207] width 41 height 10
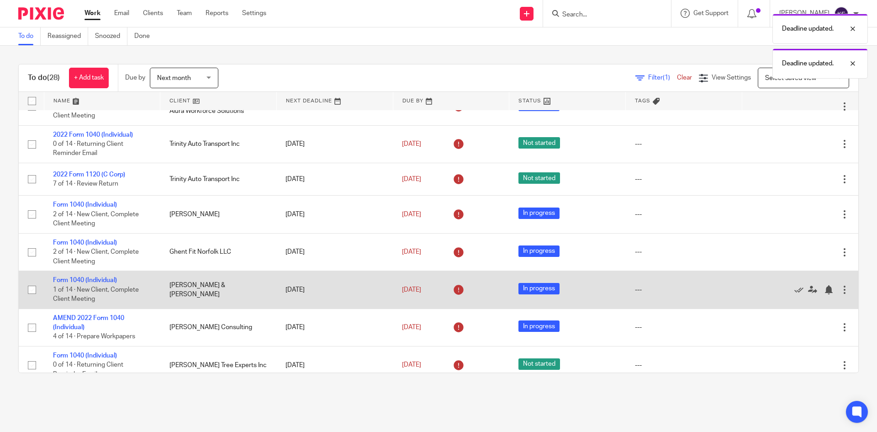
scroll to position [248, 0]
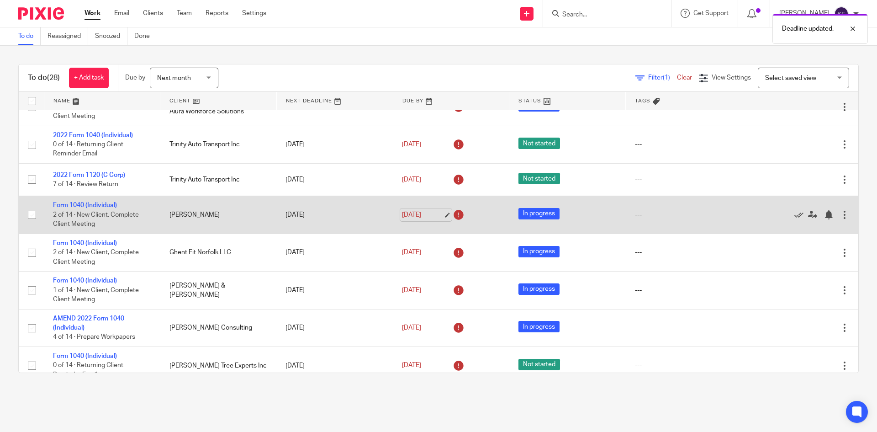
click at [426, 214] on link "[DATE]" at bounding box center [422, 215] width 41 height 10
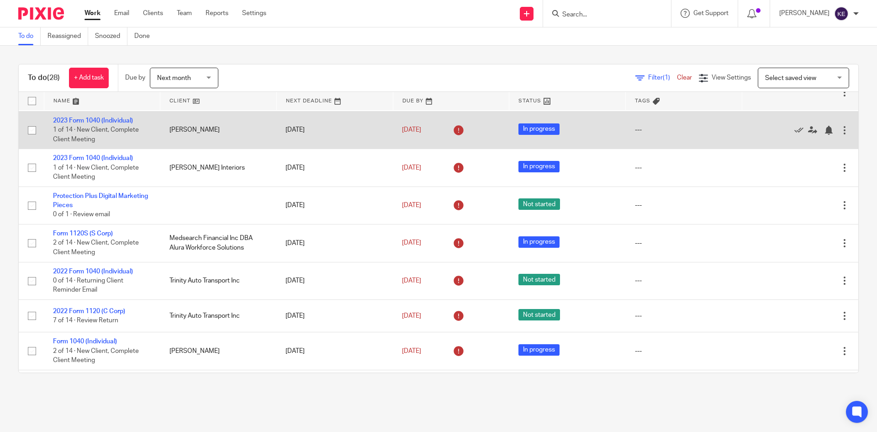
scroll to position [0, 0]
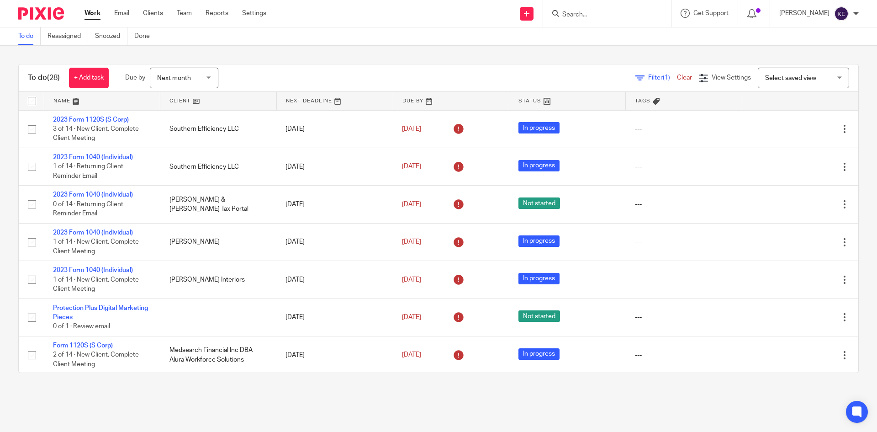
click at [96, 10] on link "Work" at bounding box center [93, 13] width 16 height 9
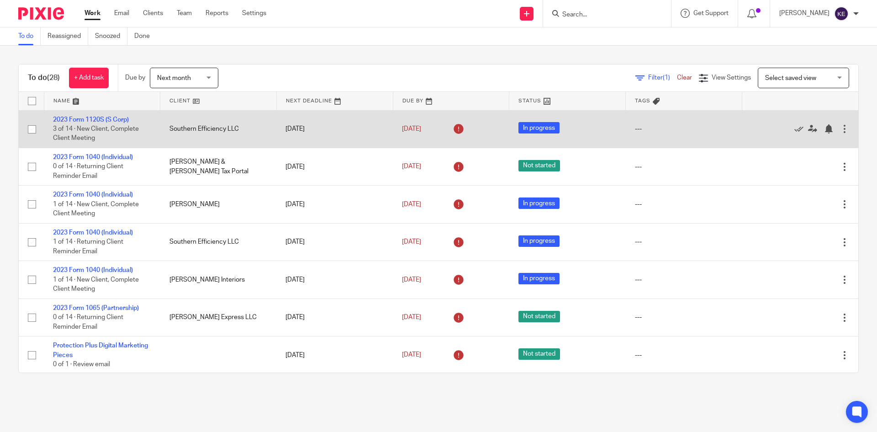
click at [452, 131] on icon at bounding box center [459, 129] width 15 height 15
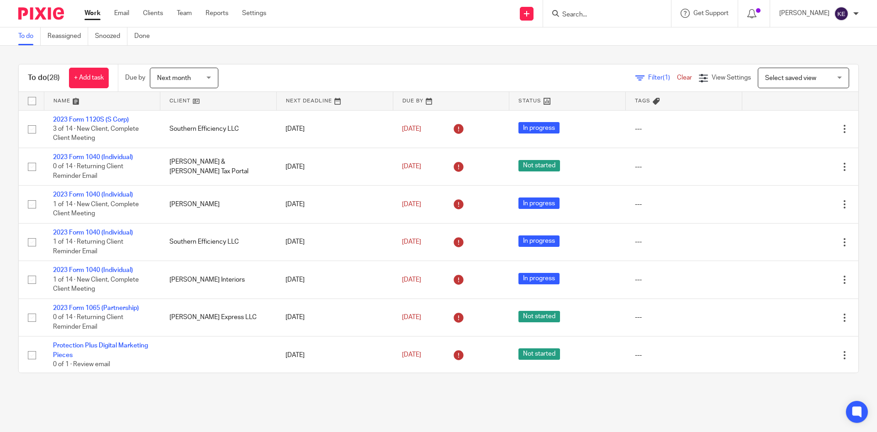
click at [198, 84] on span "Next month" at bounding box center [181, 77] width 48 height 19
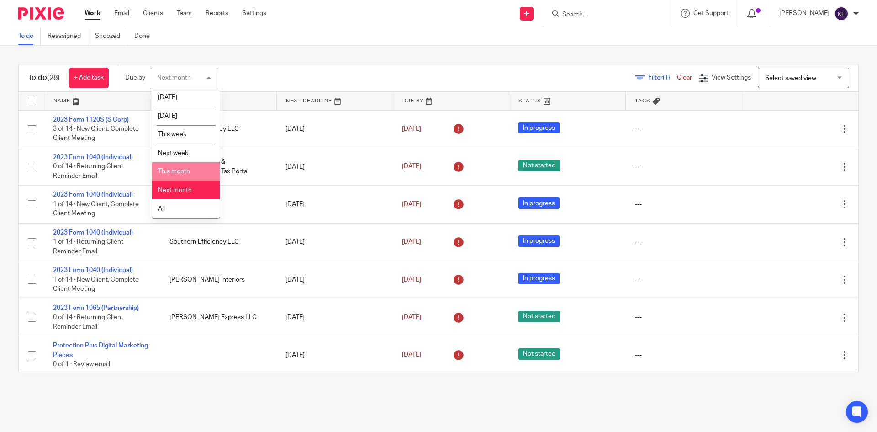
click at [186, 167] on li "This month" at bounding box center [186, 171] width 68 height 19
